Goal: Information Seeking & Learning: Learn about a topic

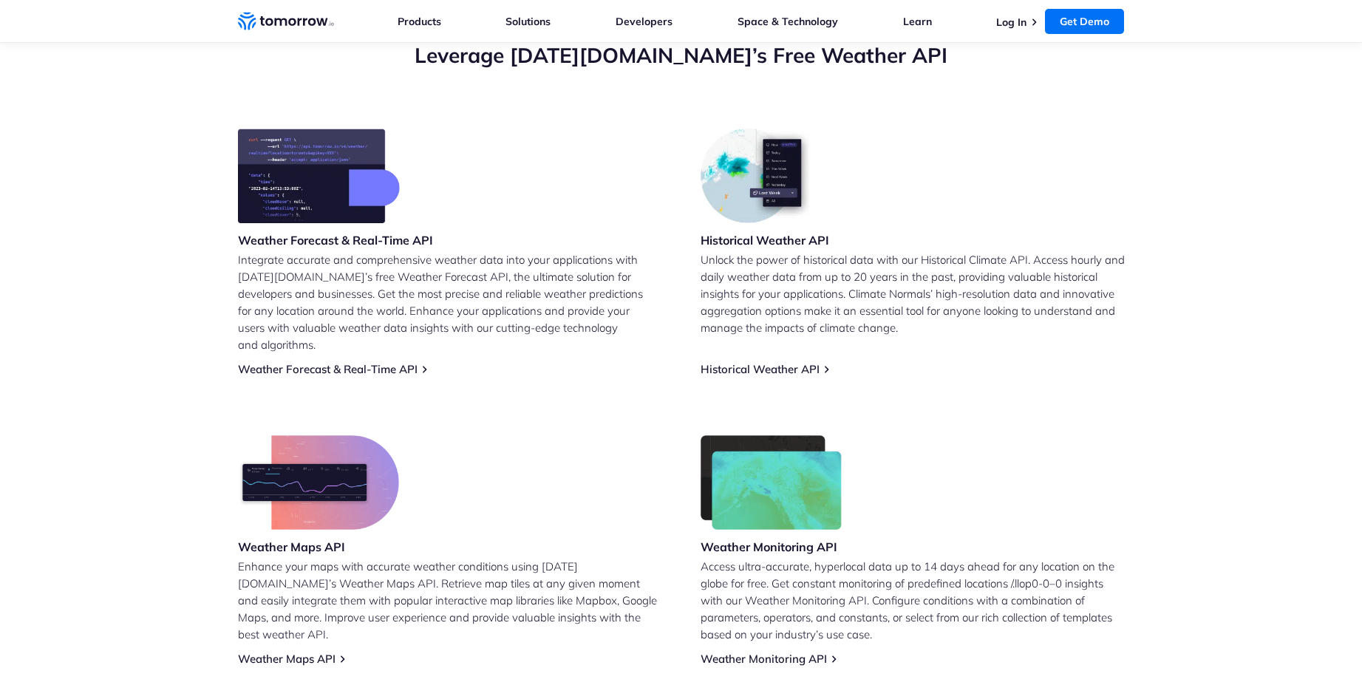
scroll to position [533, 0]
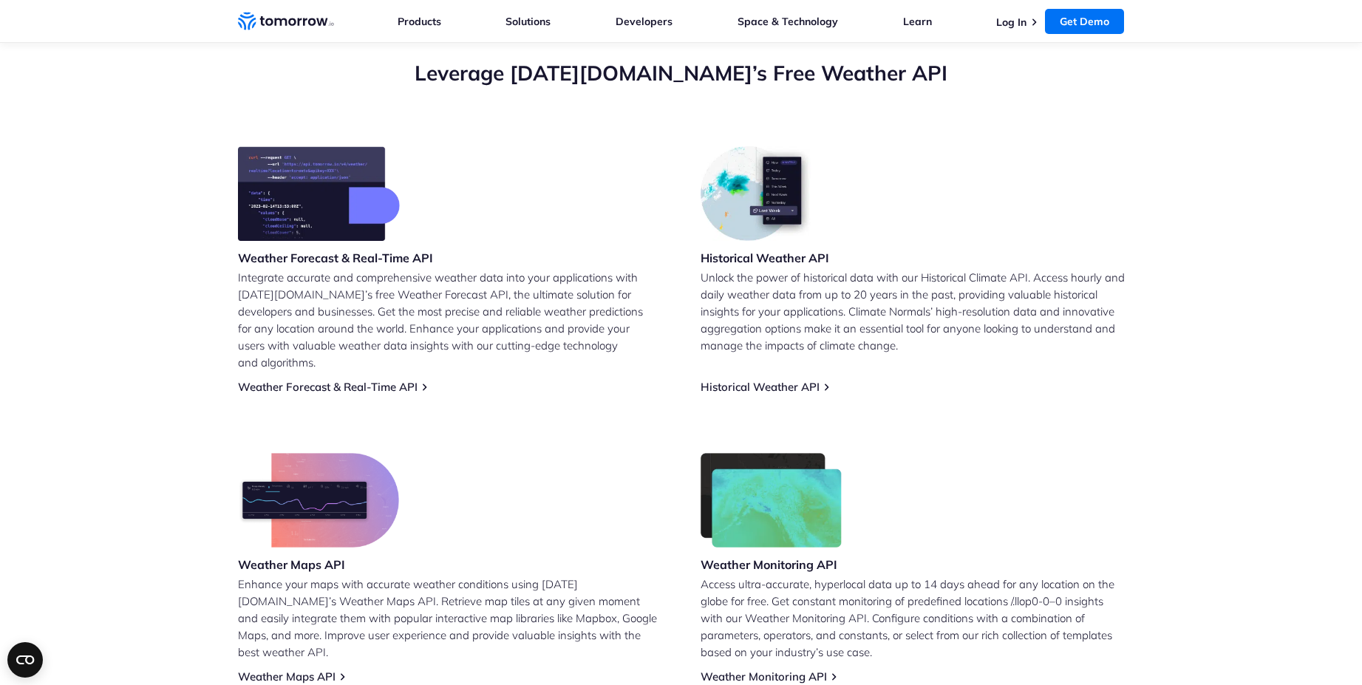
click at [297, 264] on h3 "Weather Forecast & Real-Time API" at bounding box center [335, 258] width 195 height 16
drag, startPoint x: 297, startPoint y: 264, endPoint x: 304, endPoint y: 261, distance: 8.0
click at [302, 262] on h3 "Weather Forecast & Real-Time API" at bounding box center [335, 258] width 195 height 16
click at [308, 260] on h3 "Weather Forecast & Real-Time API" at bounding box center [335, 258] width 195 height 16
click at [310, 260] on h3 "Weather Forecast & Real-Time API" at bounding box center [335, 258] width 195 height 16
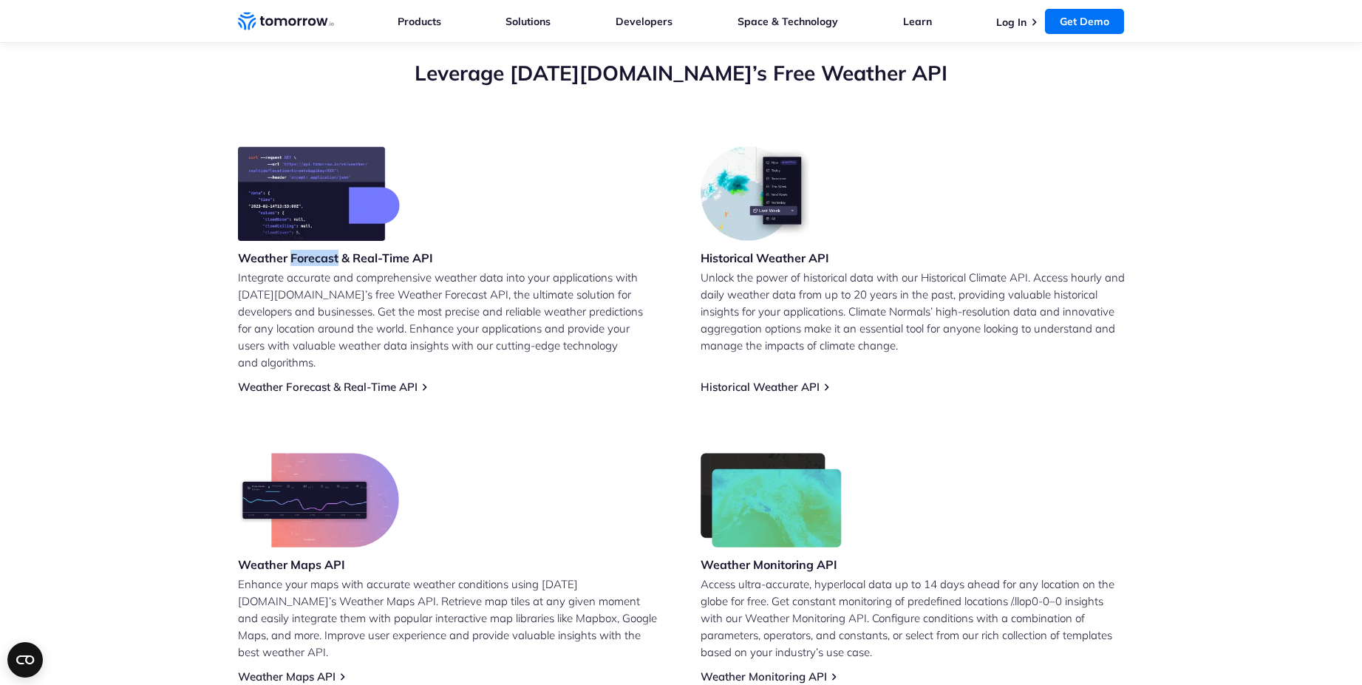
click at [310, 260] on h3 "Weather Forecast & Real-Time API" at bounding box center [335, 258] width 195 height 16
click at [758, 361] on div "Historical Weather API Unlock the power of historical data with our Historical …" at bounding box center [913, 270] width 424 height 248
click at [776, 380] on link "Historical Weather API" at bounding box center [760, 387] width 119 height 14
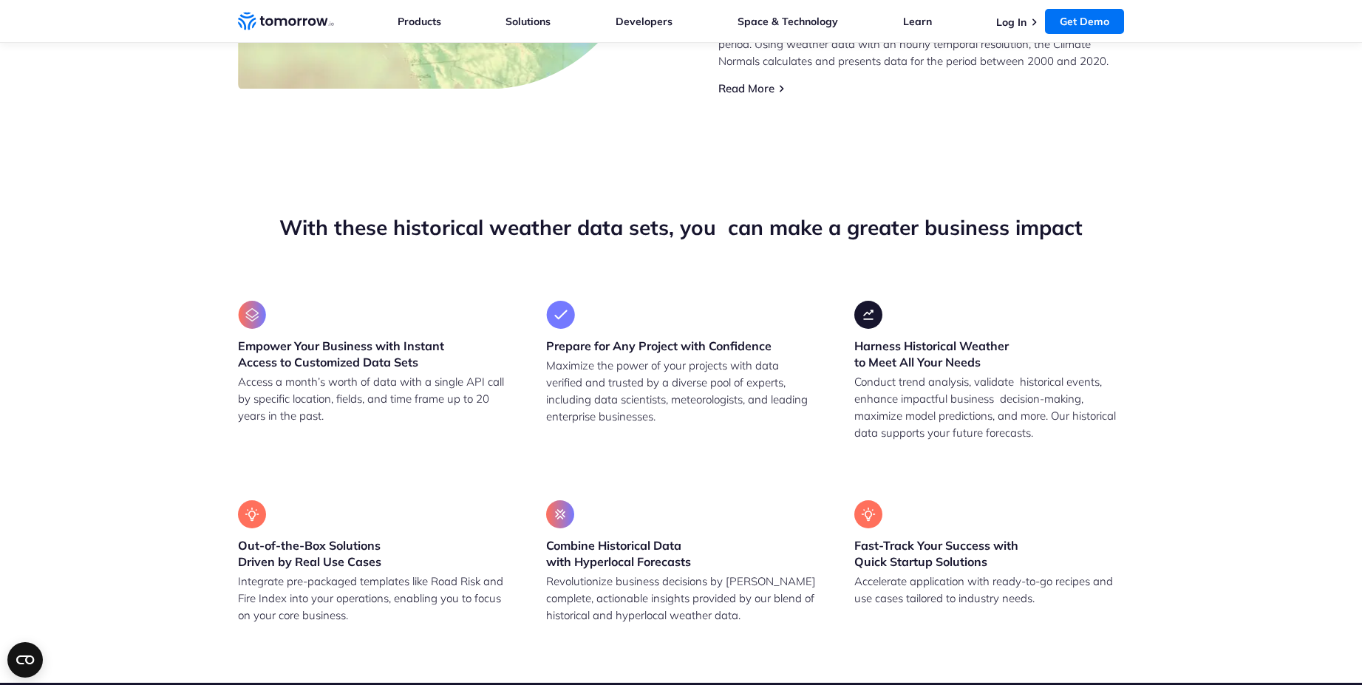
scroll to position [1331, 0]
